Goal: Information Seeking & Learning: Learn about a topic

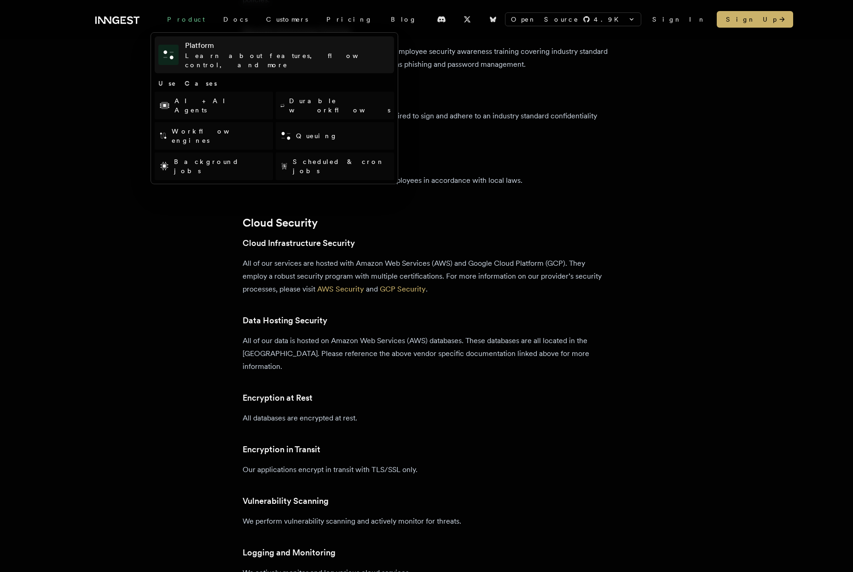
click at [199, 46] on h4 "Platform" at bounding box center [287, 45] width 205 height 11
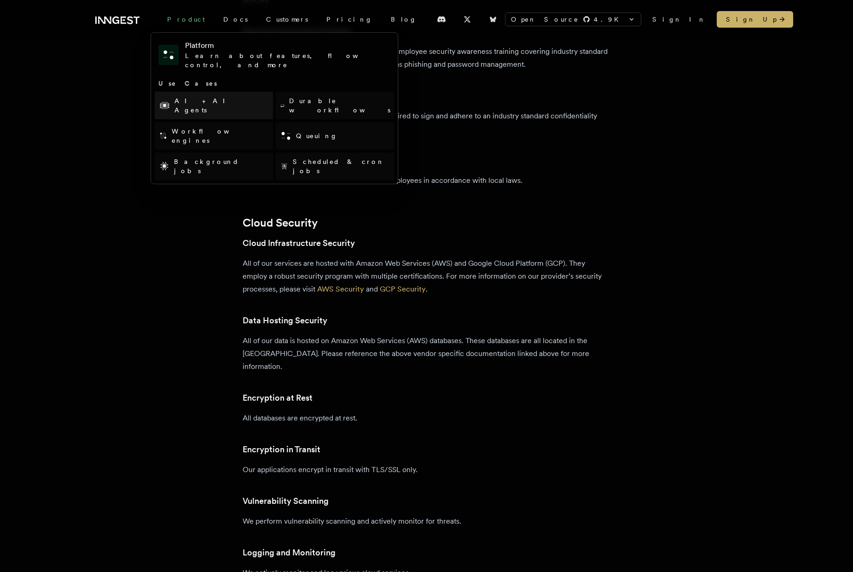
click at [212, 95] on link "AI + AI Agents" at bounding box center [214, 106] width 118 height 28
click at [206, 122] on link "Workflow engines" at bounding box center [214, 136] width 118 height 28
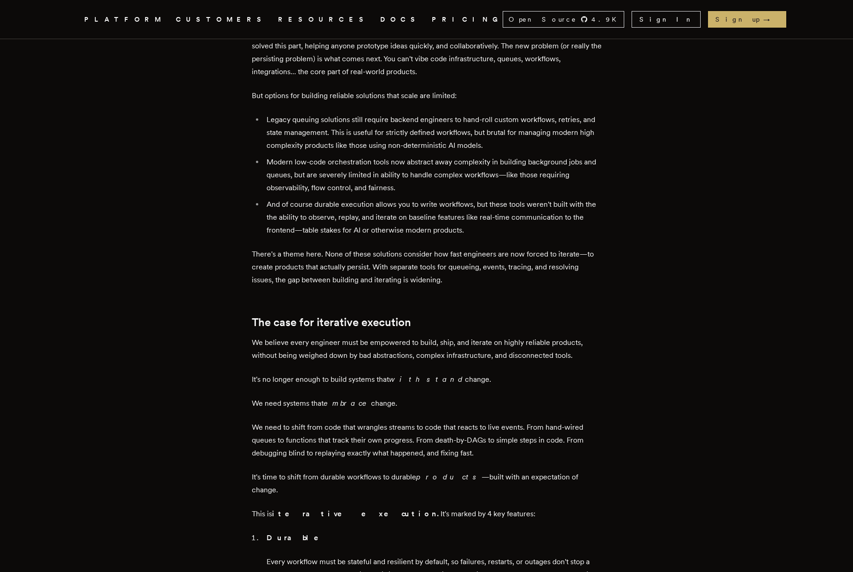
scroll to position [541, 0]
